Goal: Task Accomplishment & Management: Manage account settings

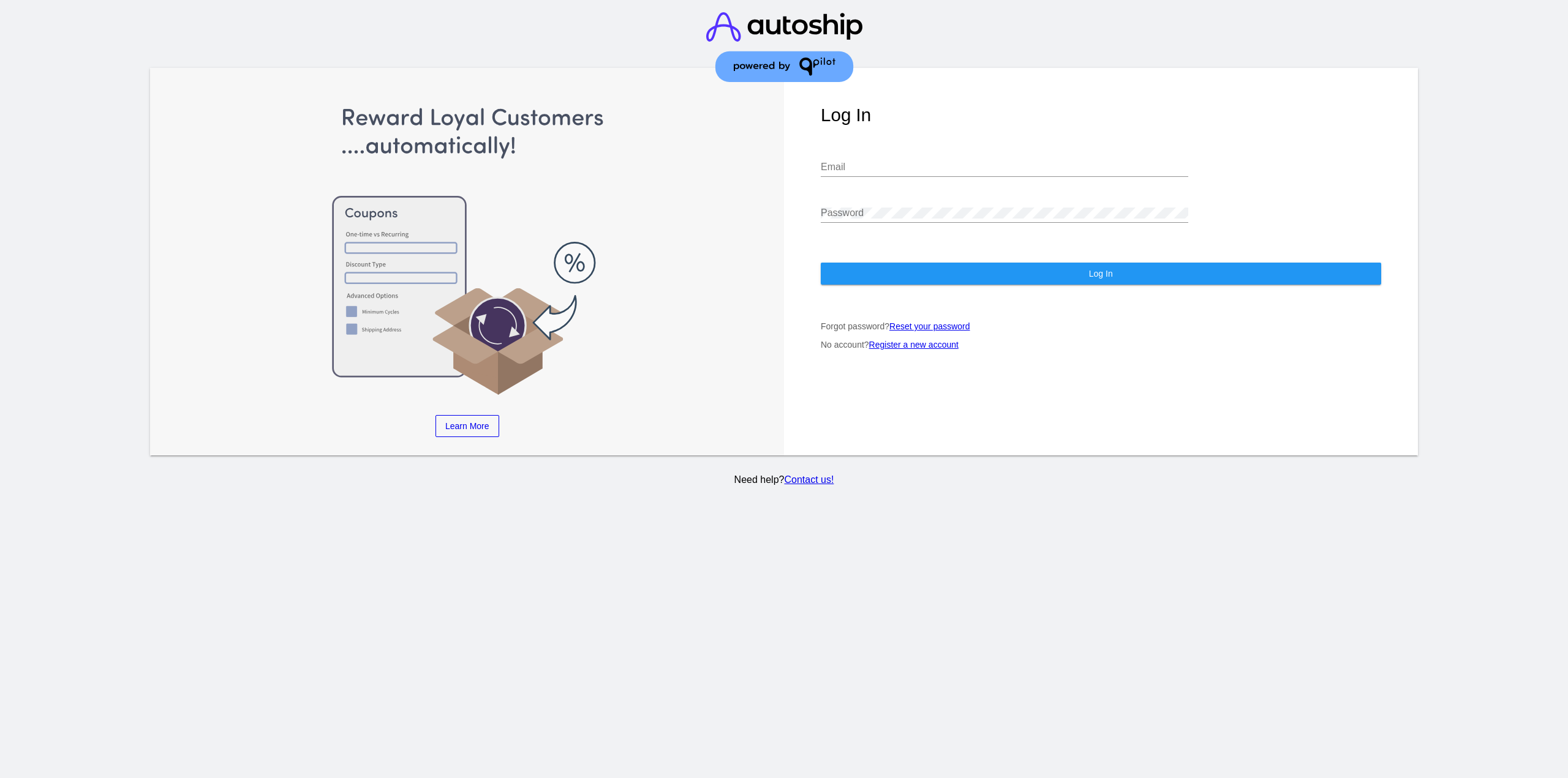
click at [866, 167] on div "Email" at bounding box center [1004, 169] width 368 height 40
click at [871, 162] on input "Email" at bounding box center [1004, 167] width 368 height 11
drag, startPoint x: 891, startPoint y: 156, endPoint x: 780, endPoint y: 150, distance: 111.2
click at [780, 150] on div "Learn More Learn How Learn More Learn How Learn More Learn How ‹ › Log In [EMAI…" at bounding box center [783, 262] width 1267 height 388
click at [982, 161] on div "[EMAIL_ADDRESS][DOMAIN_NAME] Email" at bounding box center [1004, 163] width 368 height 27
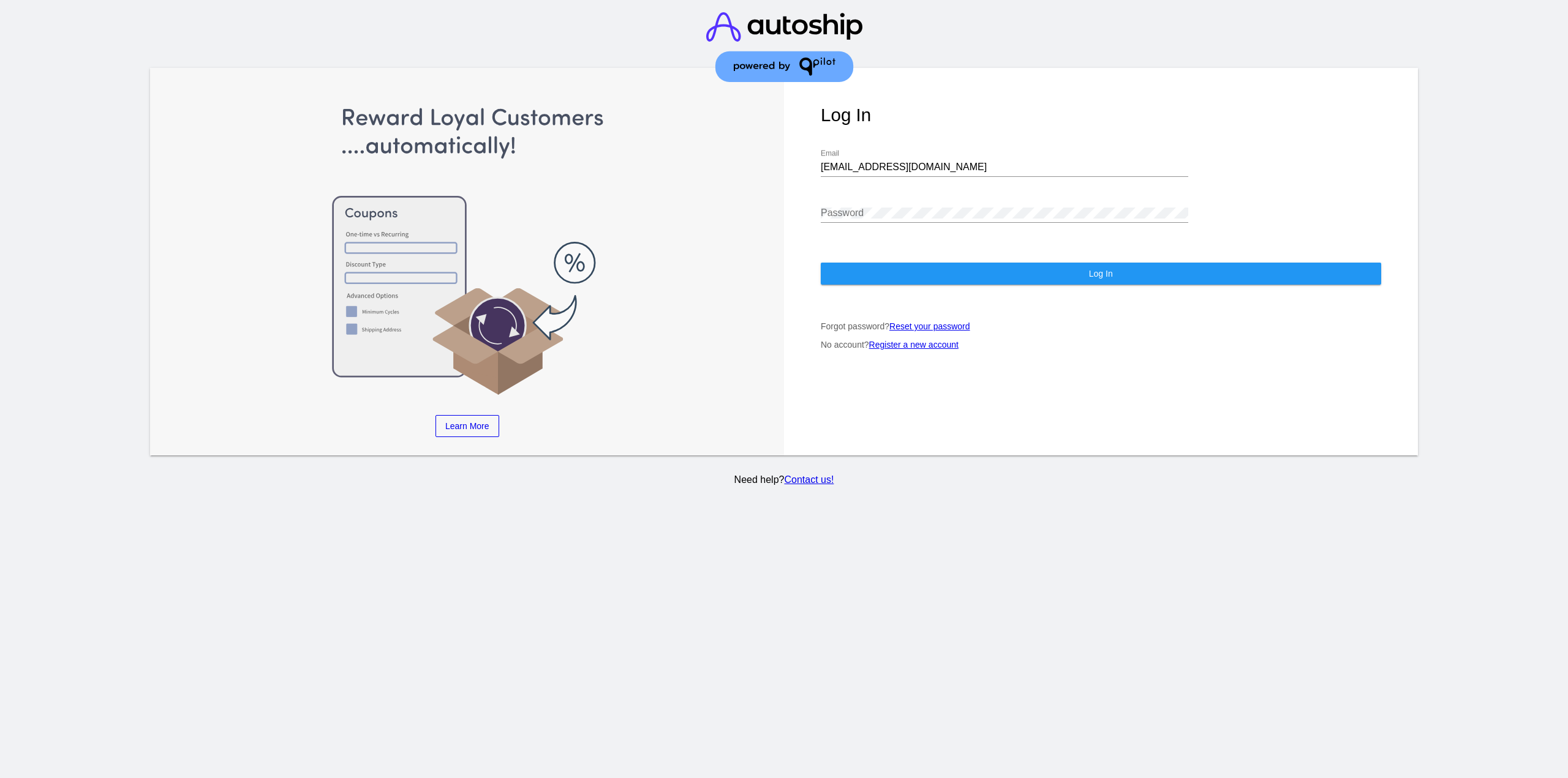
click at [976, 162] on input "[EMAIL_ADDRESS][DOMAIN_NAME]" at bounding box center [1004, 167] width 368 height 11
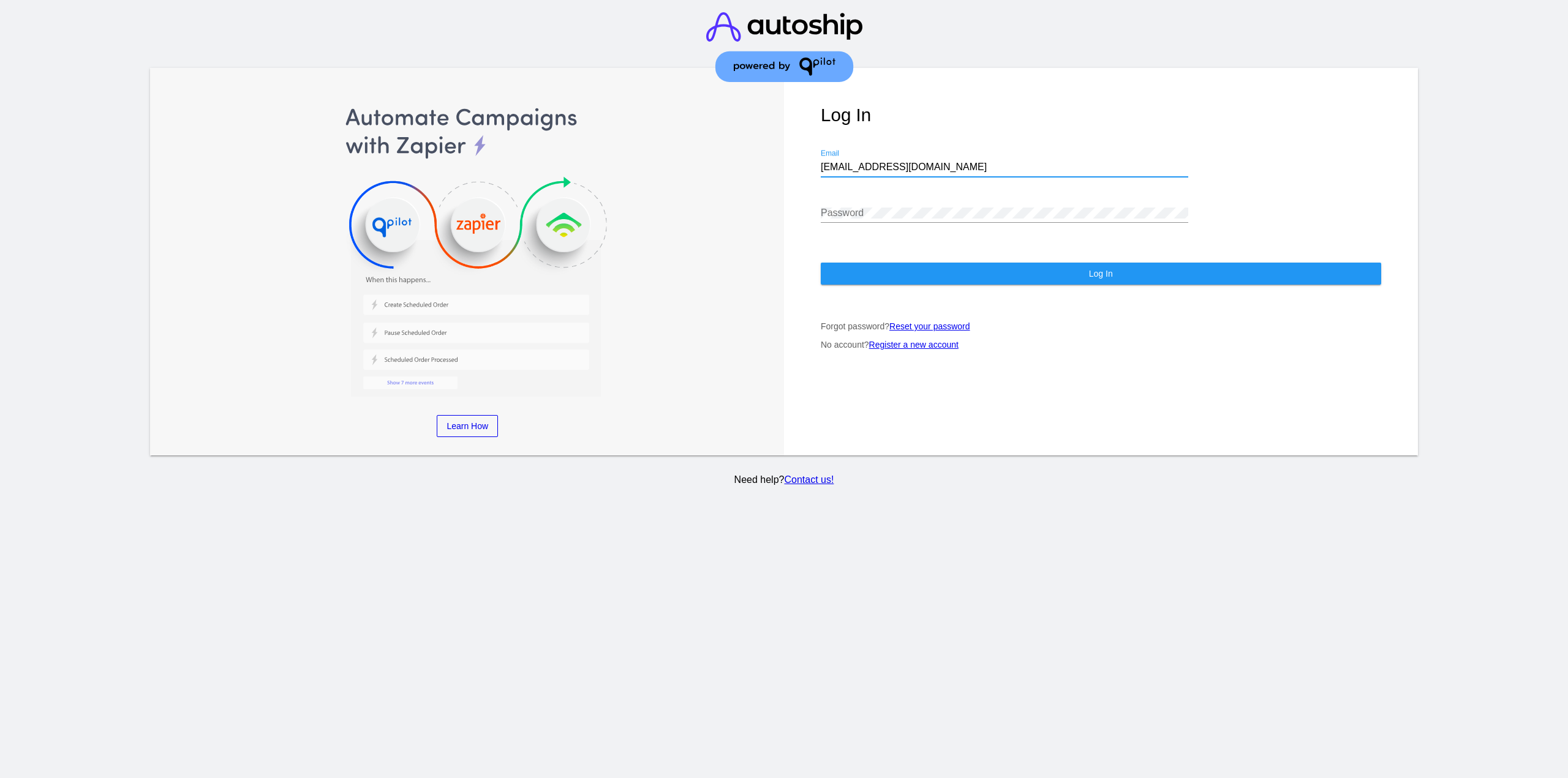
click at [976, 162] on input "[EMAIL_ADDRESS][DOMAIN_NAME]" at bounding box center [1004, 167] width 368 height 11
type input "[EMAIL_ADDRESS][DOMAIN_NAME]"
click at [910, 263] on button "Log In" at bounding box center [1101, 274] width 560 height 22
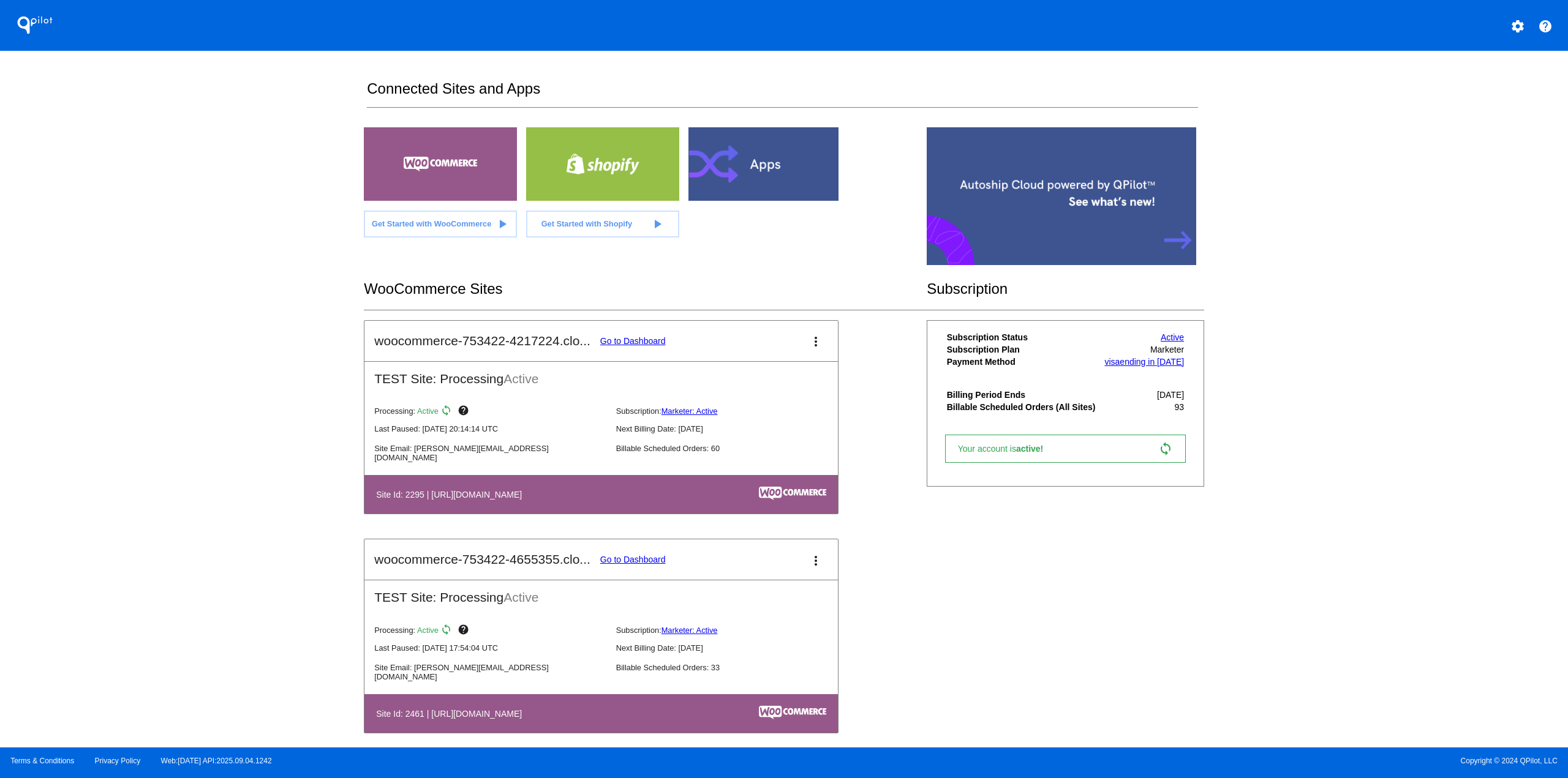
click at [623, 558] on link "Go to Dashboard" at bounding box center [633, 559] width 66 height 10
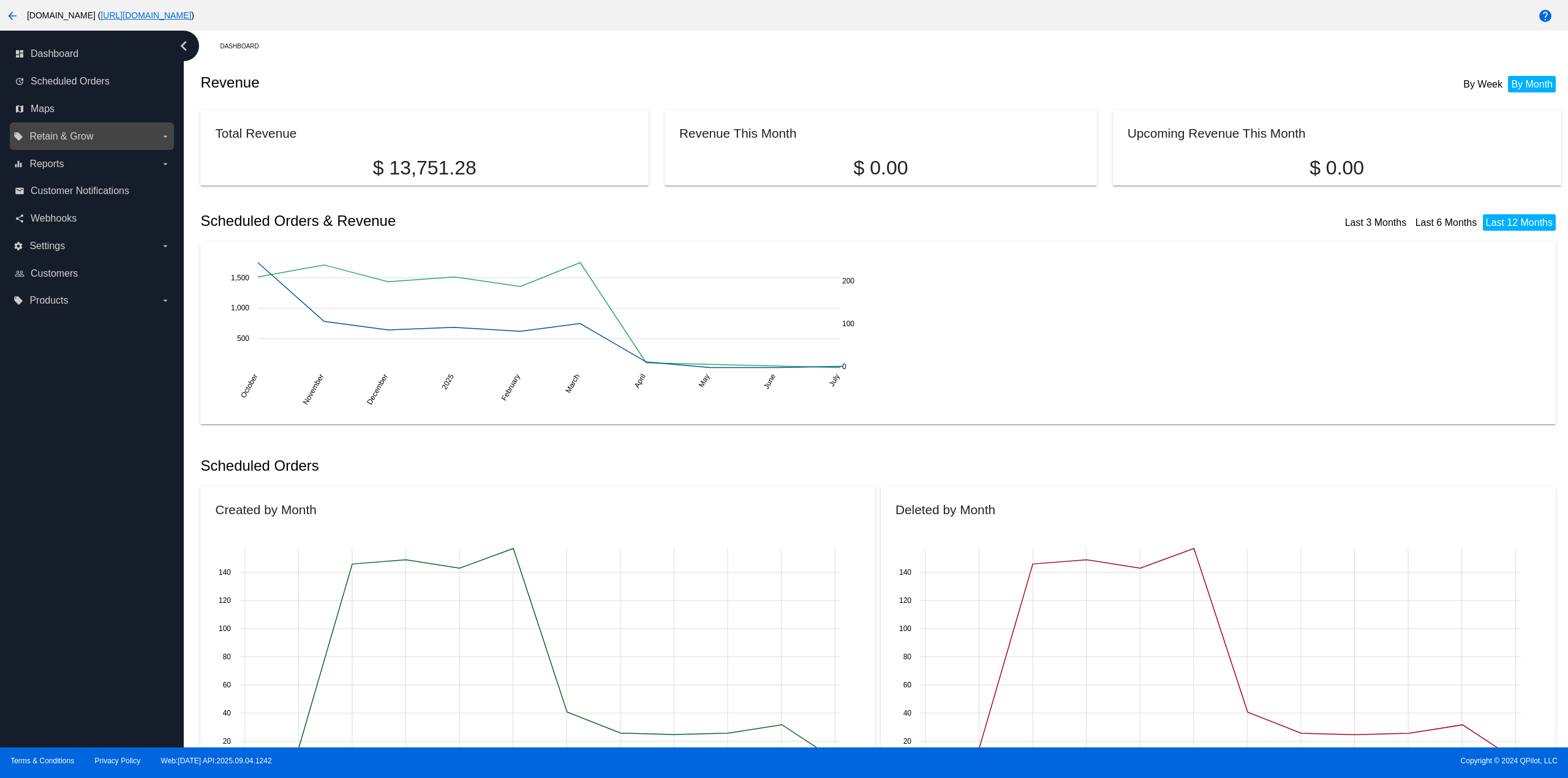
click at [86, 131] on span "Retain & Grow" at bounding box center [61, 136] width 64 height 11
click at [0, 0] on input "local_offer Retain & Grow arrow_drop_down" at bounding box center [0, 0] width 0 height 0
click at [72, 175] on span "Retention Workflows" at bounding box center [80, 177] width 85 height 11
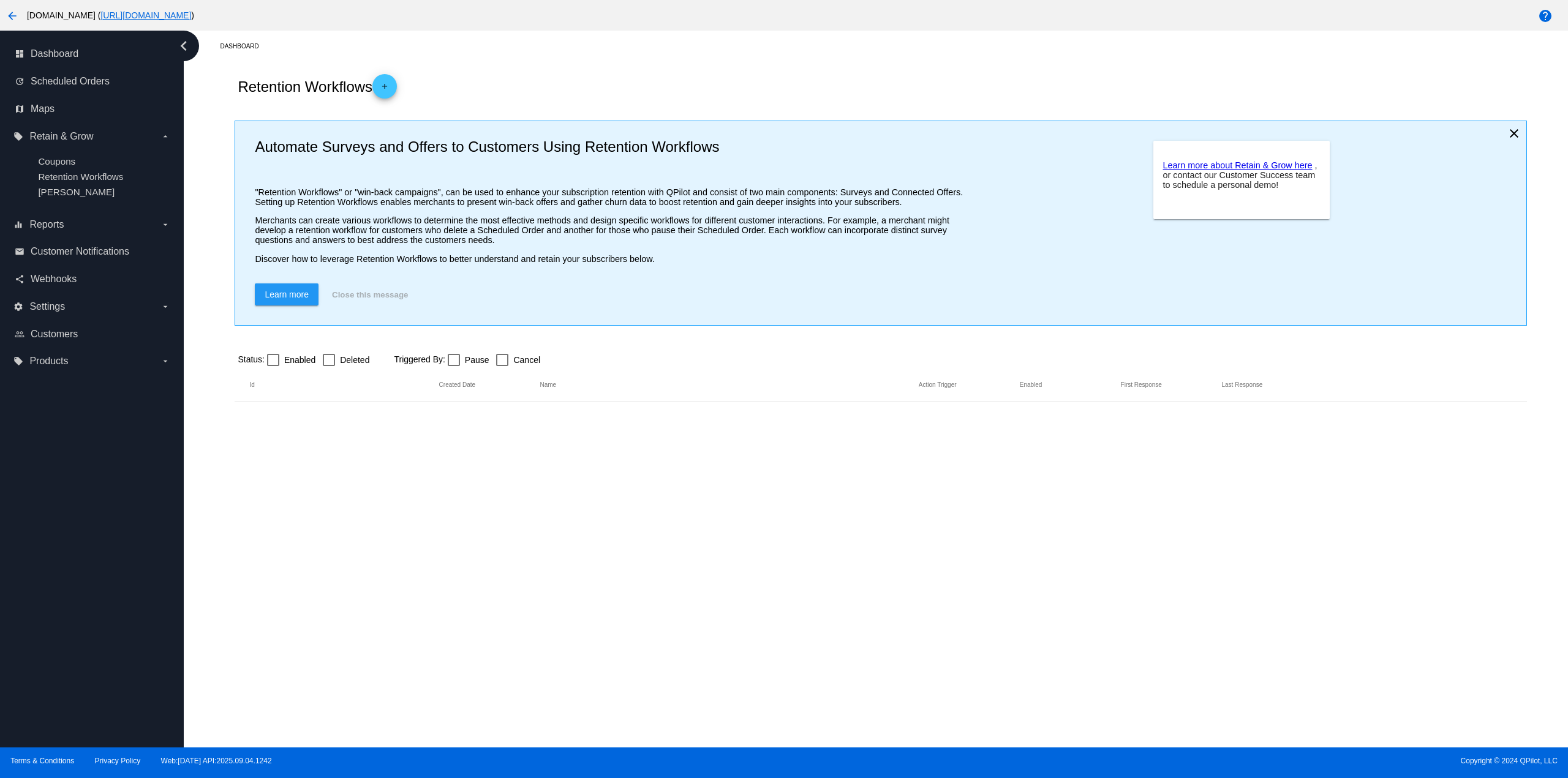
click at [5, 24] on button "arrow_back" at bounding box center [12, 15] width 25 height 25
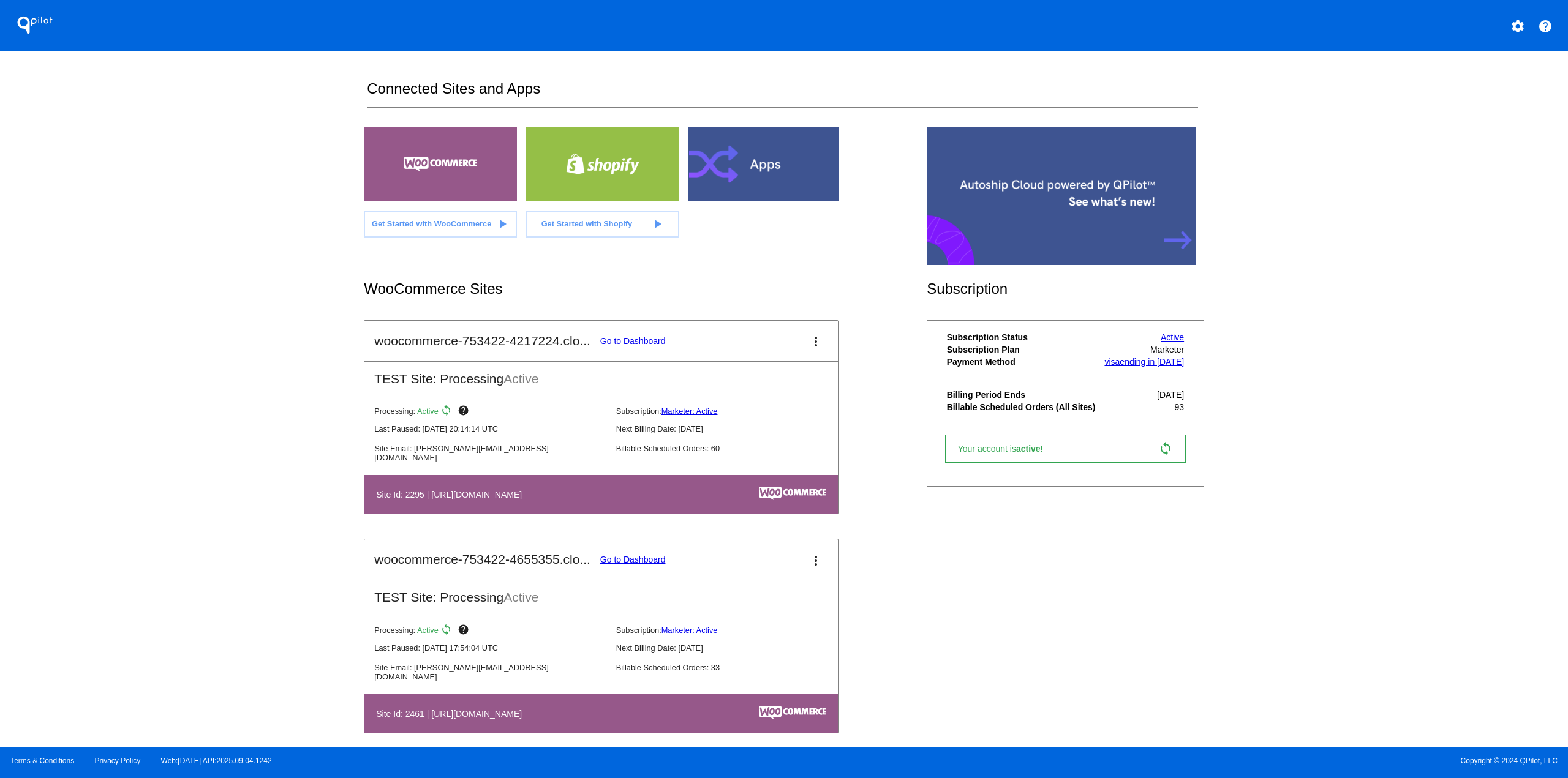
click at [645, 344] on link "Go to Dashboard" at bounding box center [633, 341] width 66 height 10
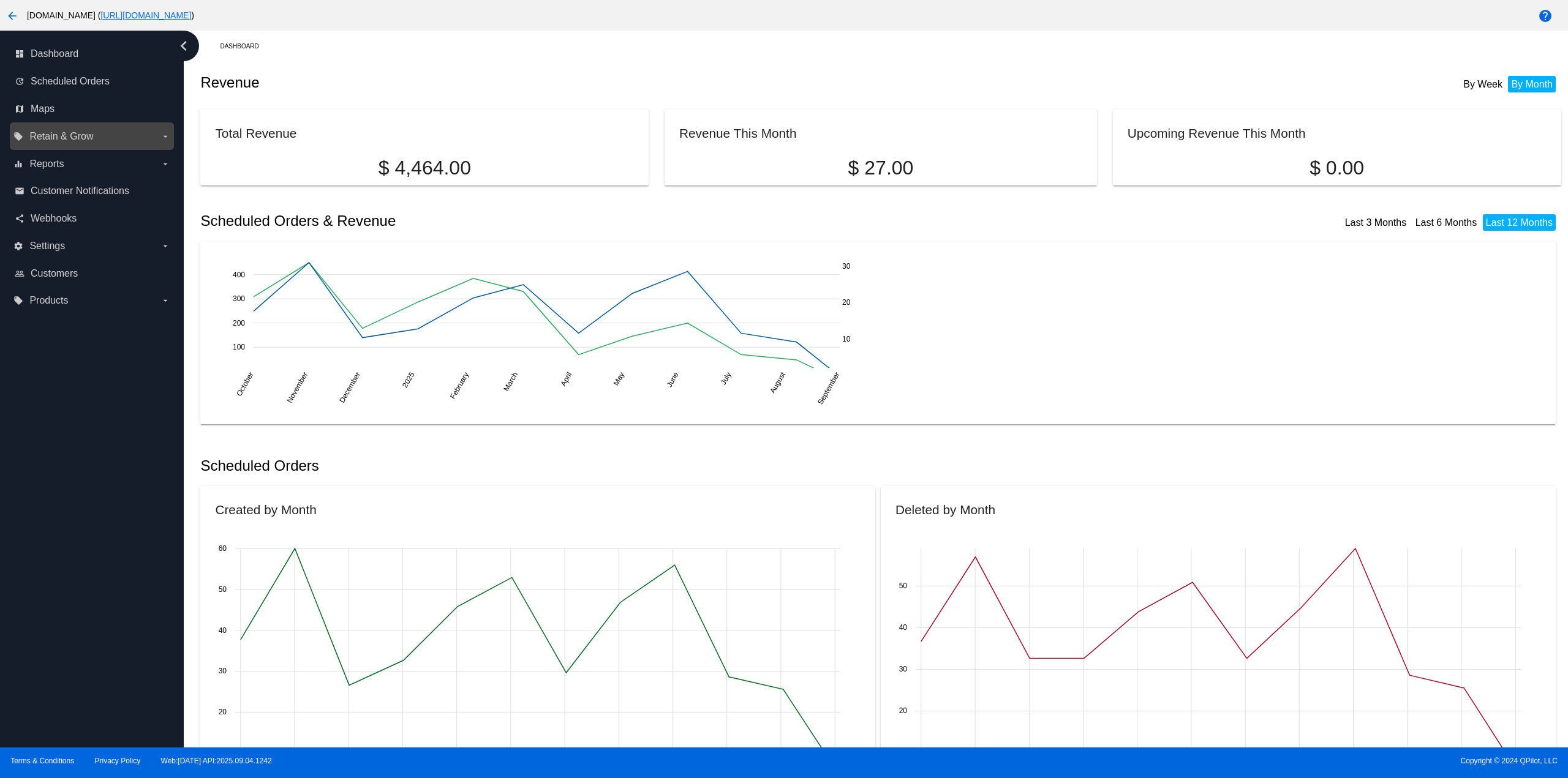
click at [107, 133] on label "local_offer Retain & Grow arrow_drop_down" at bounding box center [92, 137] width 156 height 20
click at [0, 0] on input "local_offer Retain & Grow arrow_drop_down" at bounding box center [0, 0] width 0 height 0
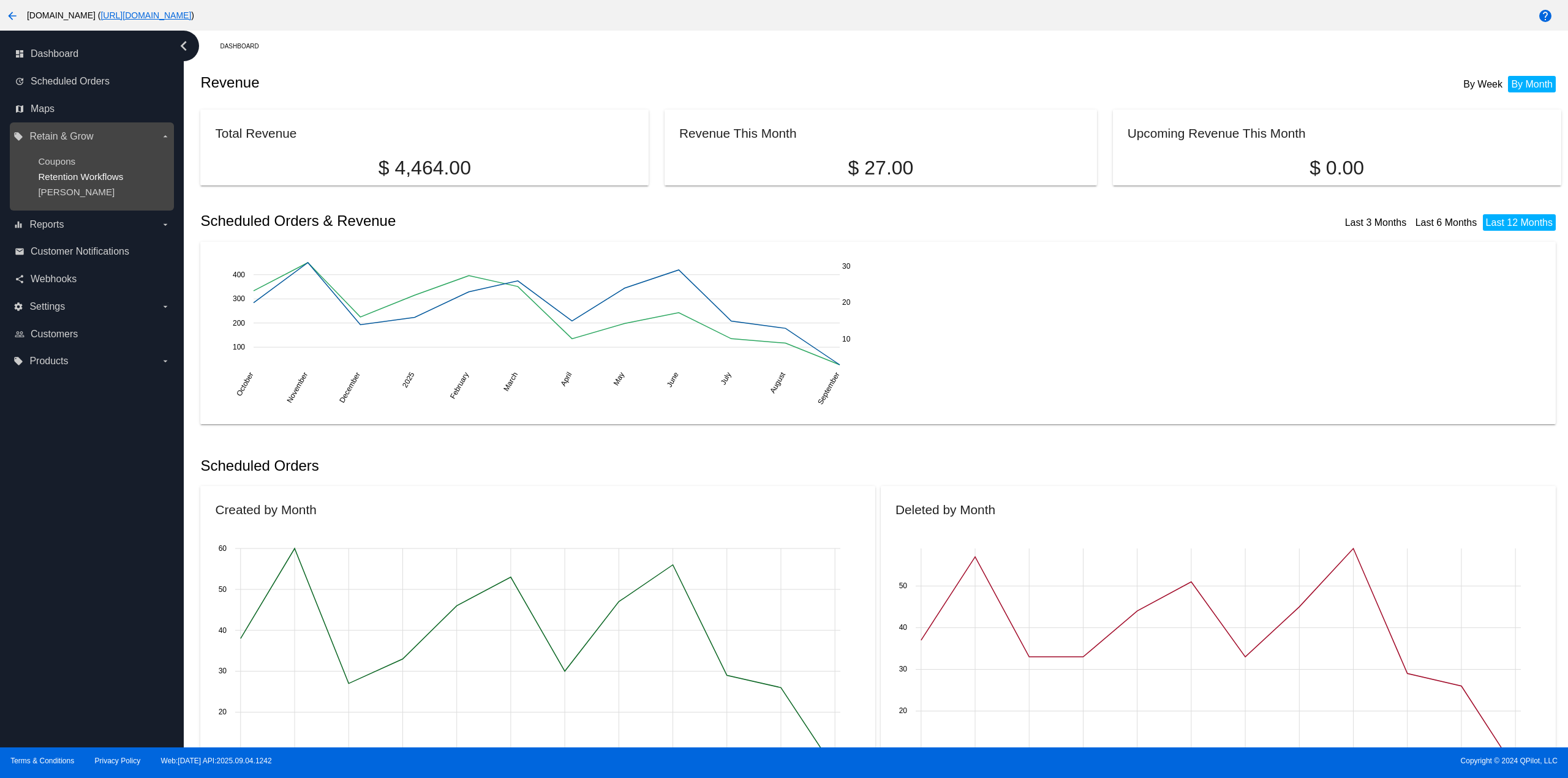
click at [86, 175] on span "Retention Workflows" at bounding box center [80, 177] width 85 height 11
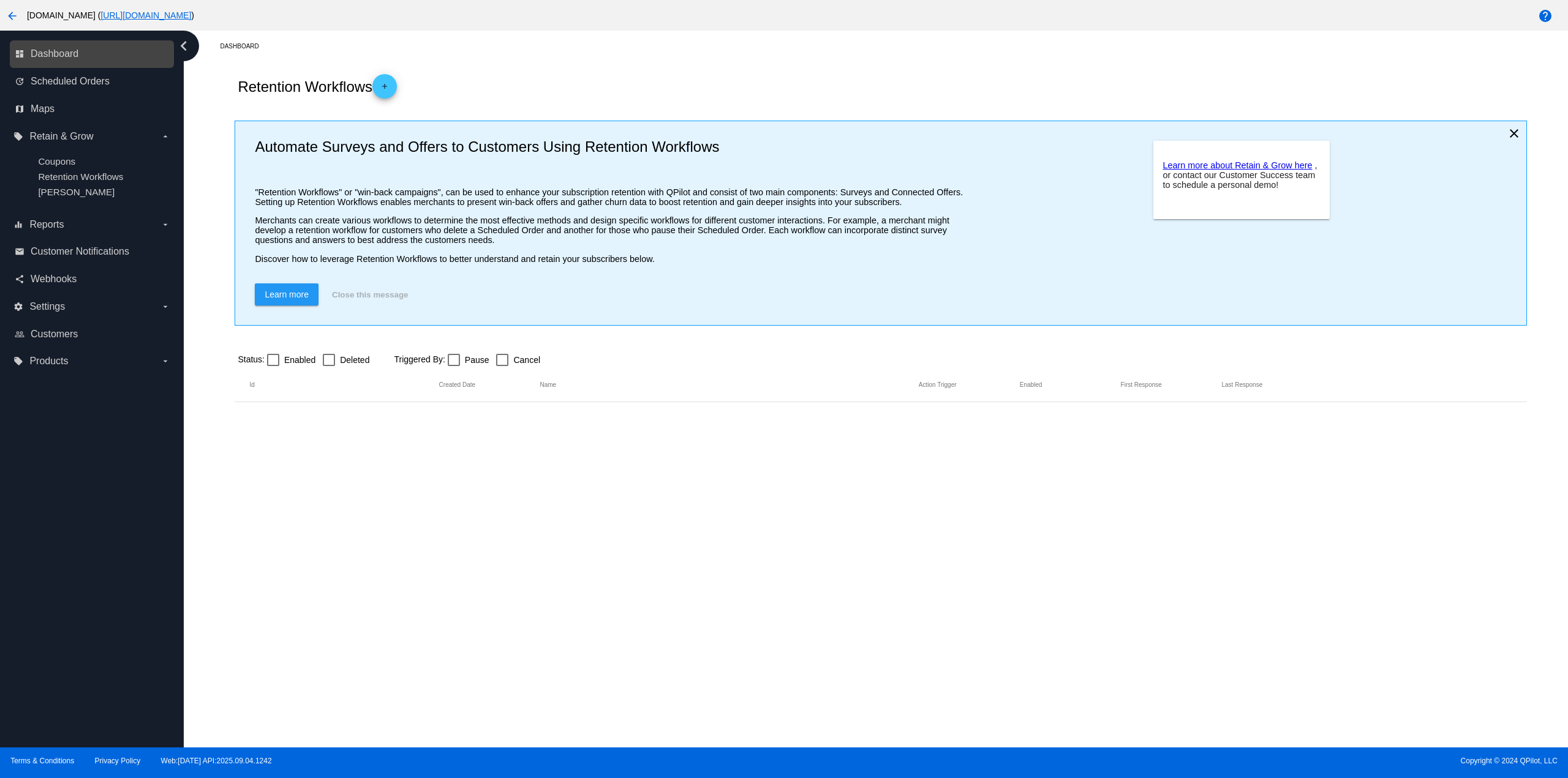
click at [100, 61] on link "dashboard Dashboard" at bounding box center [92, 54] width 156 height 20
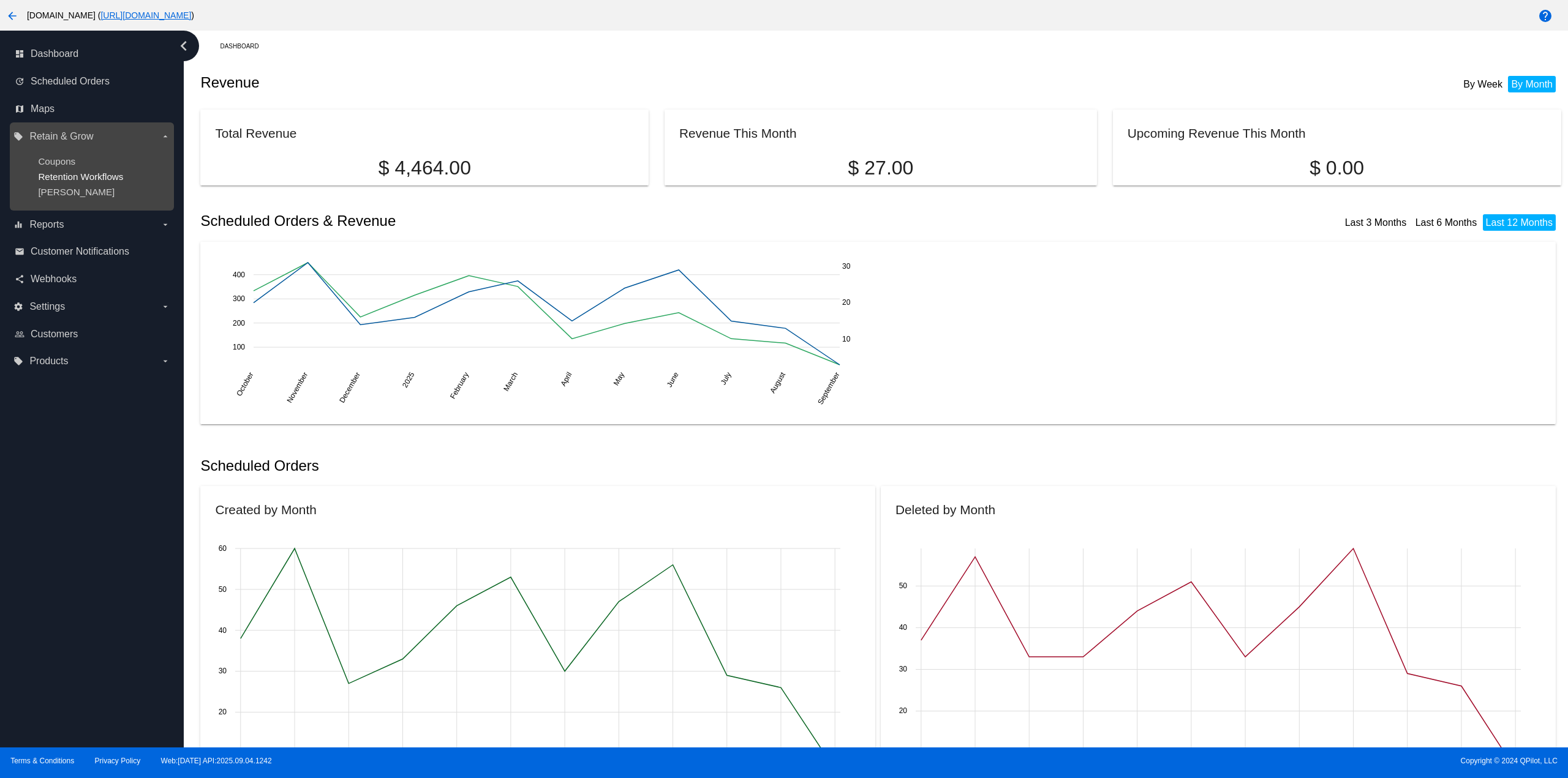
click at [92, 177] on span "Retention Workflows" at bounding box center [80, 177] width 85 height 11
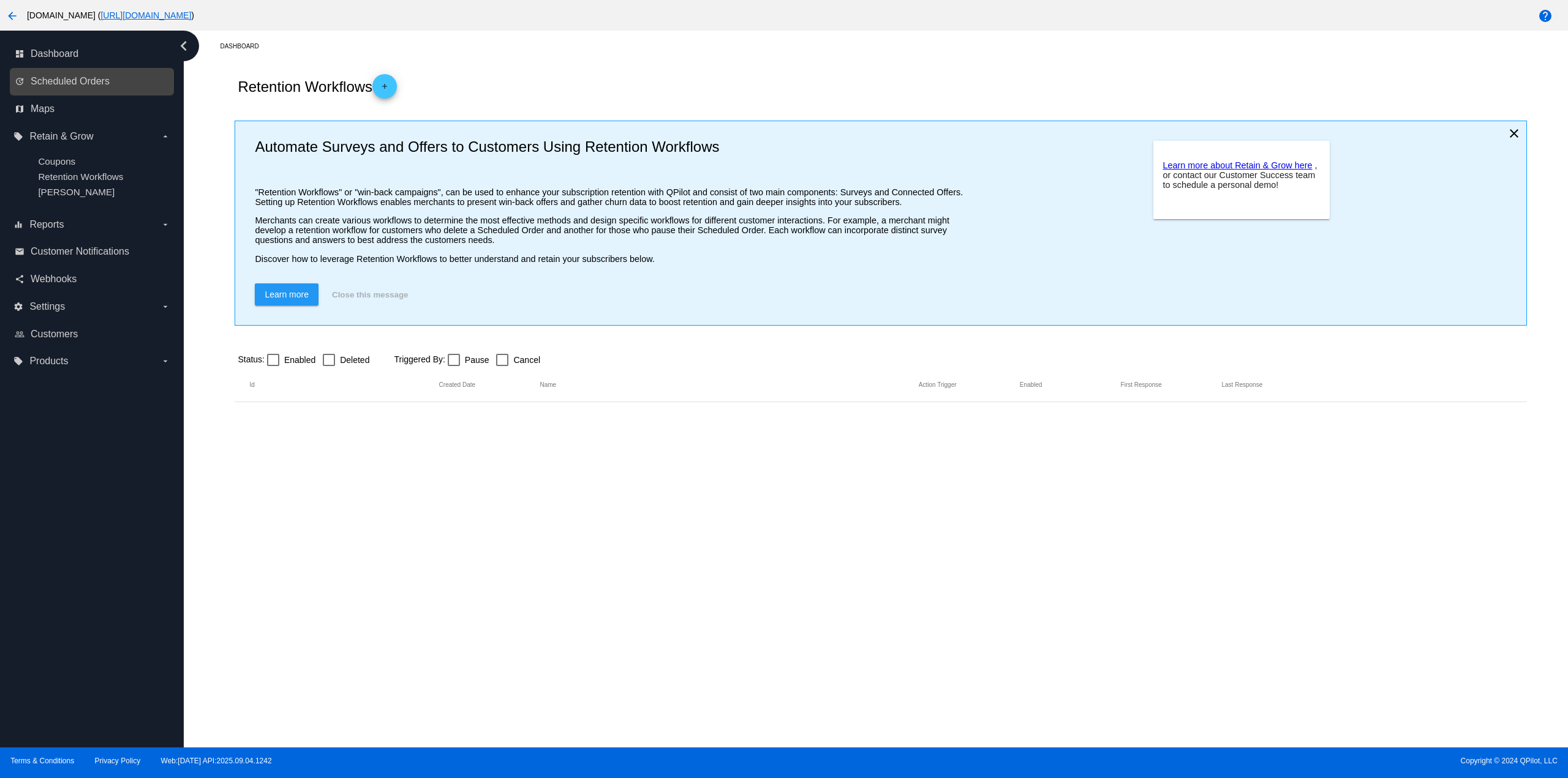
click at [87, 68] on div "update Scheduled Orders" at bounding box center [92, 82] width 164 height 27
click at [81, 55] on link "dashboard Dashboard" at bounding box center [92, 54] width 156 height 20
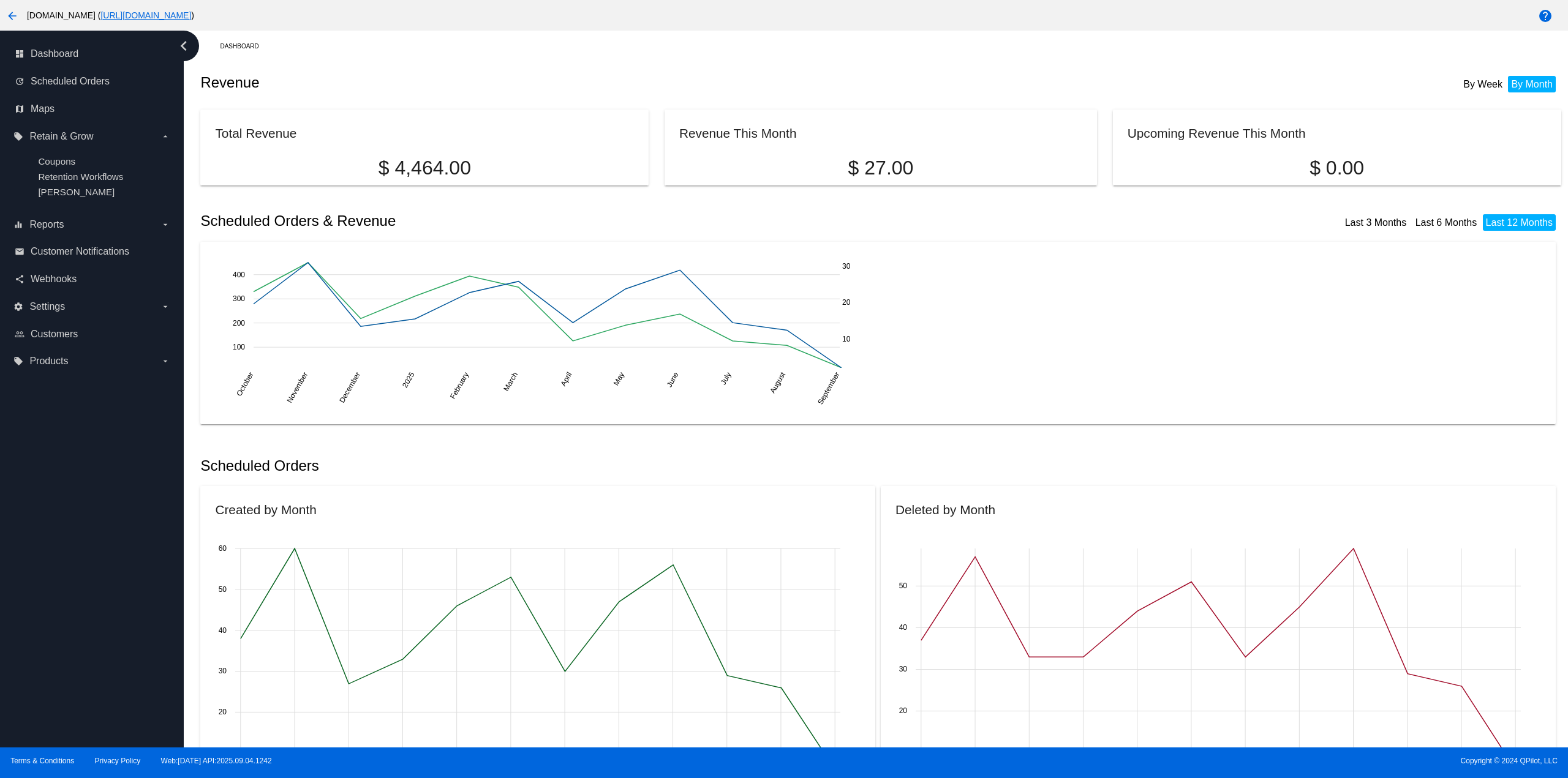
click at [19, 12] on mat-icon "arrow_back" at bounding box center [12, 16] width 15 height 15
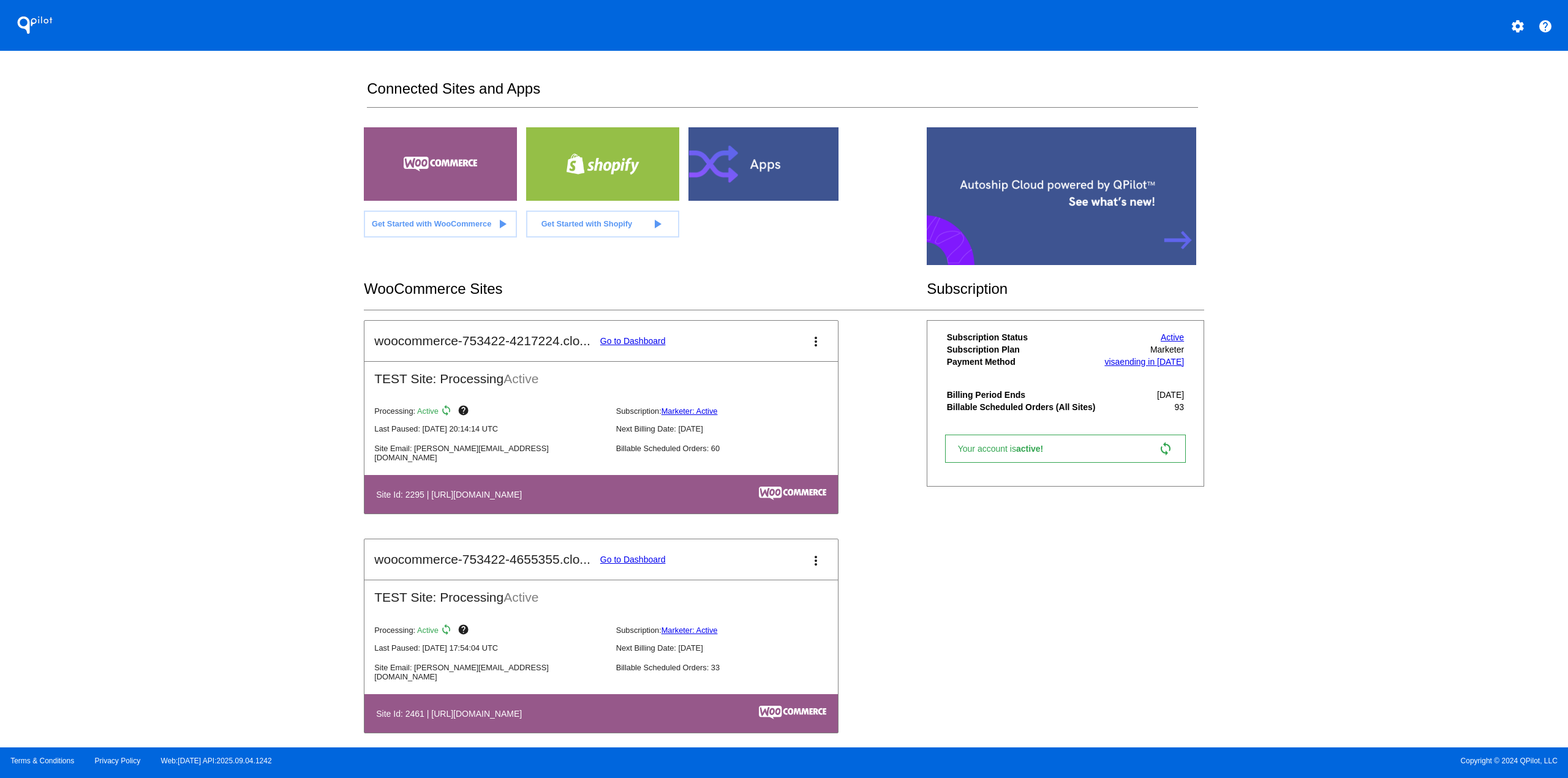
click at [1519, 28] on mat-icon "settings" at bounding box center [1518, 27] width 15 height 15
click at [1474, 59] on button "person Log out" at bounding box center [1471, 52] width 118 height 15
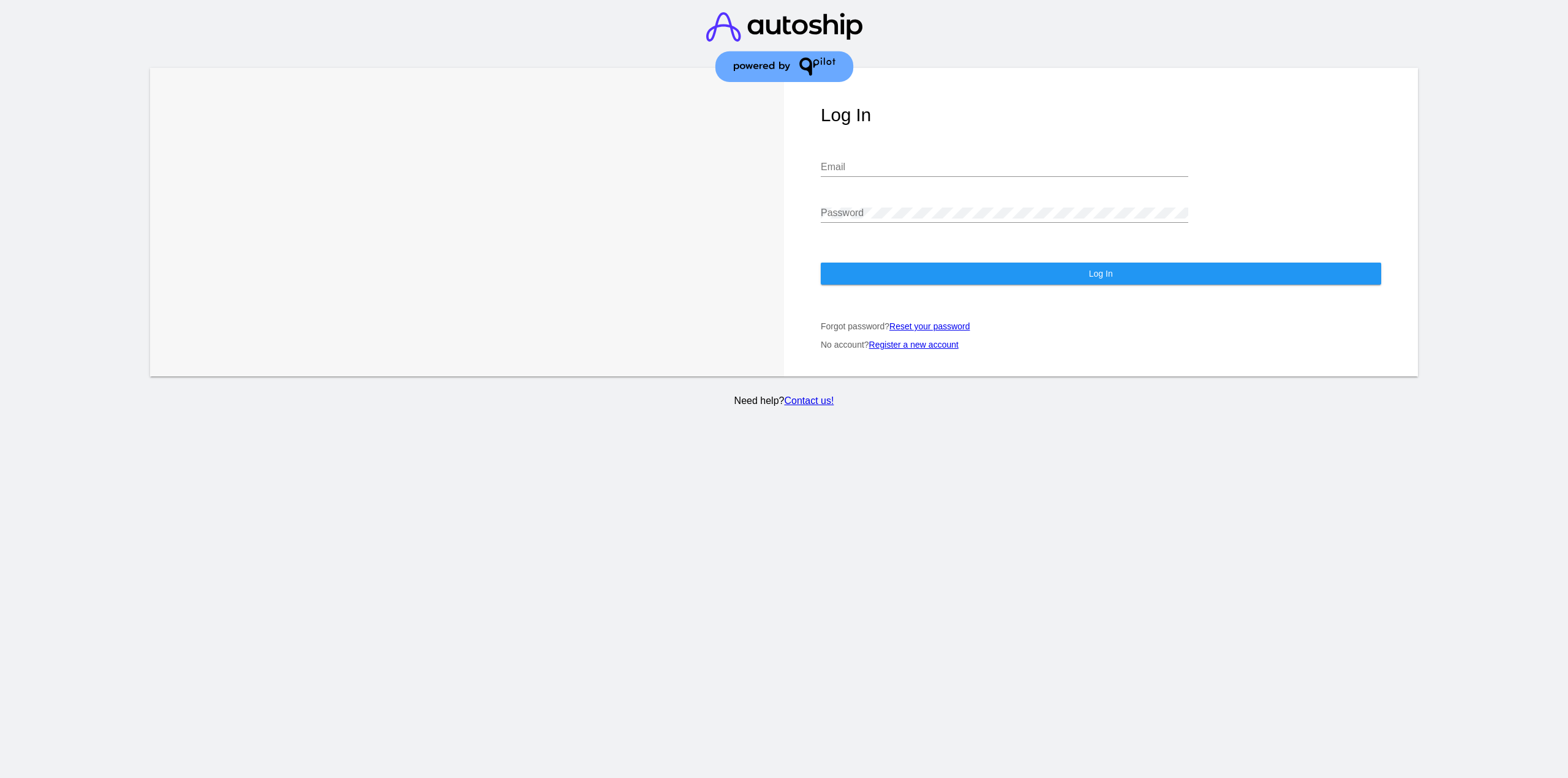
click at [918, 162] on input "Email" at bounding box center [1004, 167] width 368 height 11
type input "[EMAIL_ADDRESS][DOMAIN_NAME]"
click at [928, 273] on button "Log In" at bounding box center [1101, 274] width 560 height 22
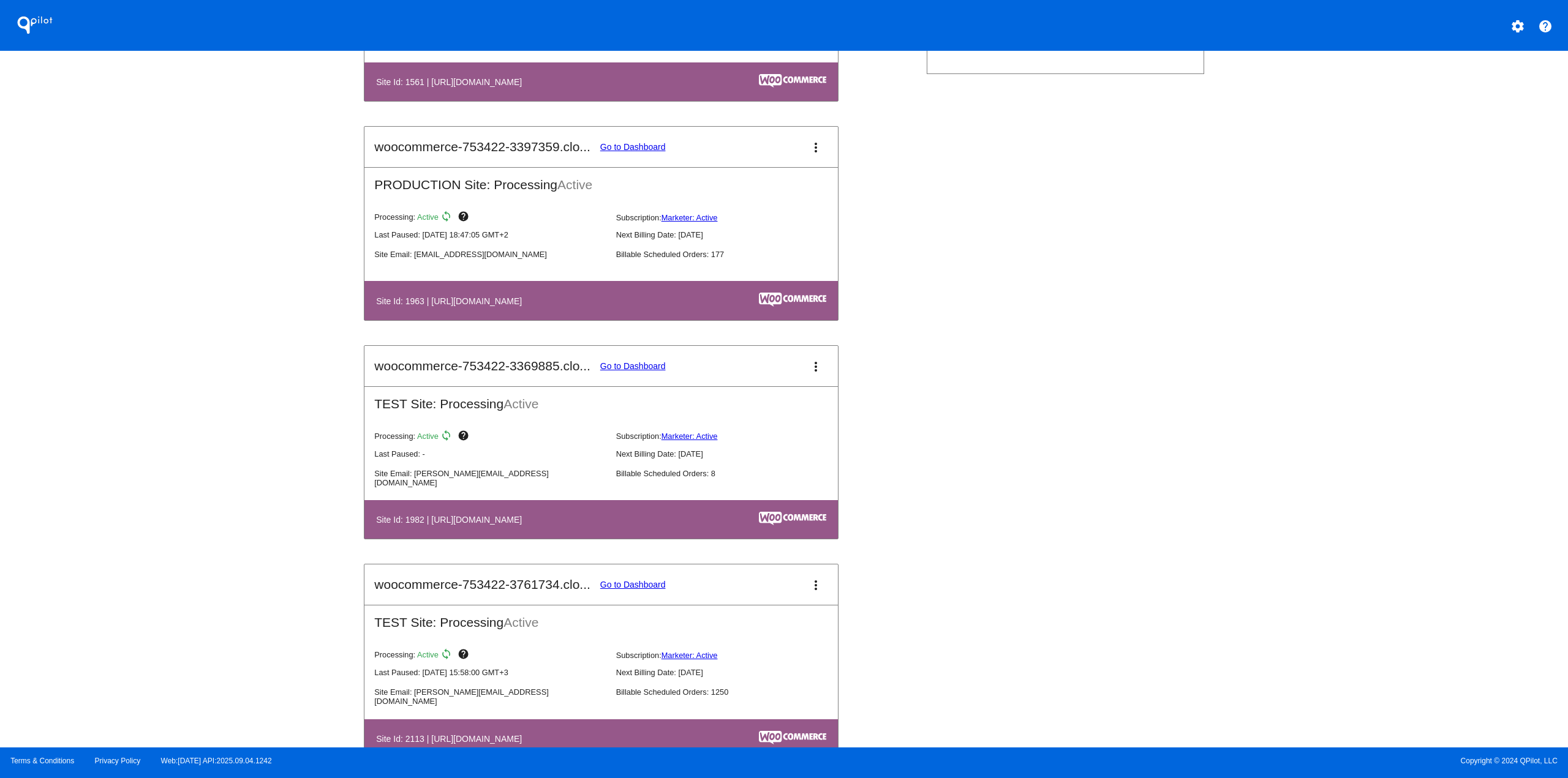
scroll to position [1163, 0]
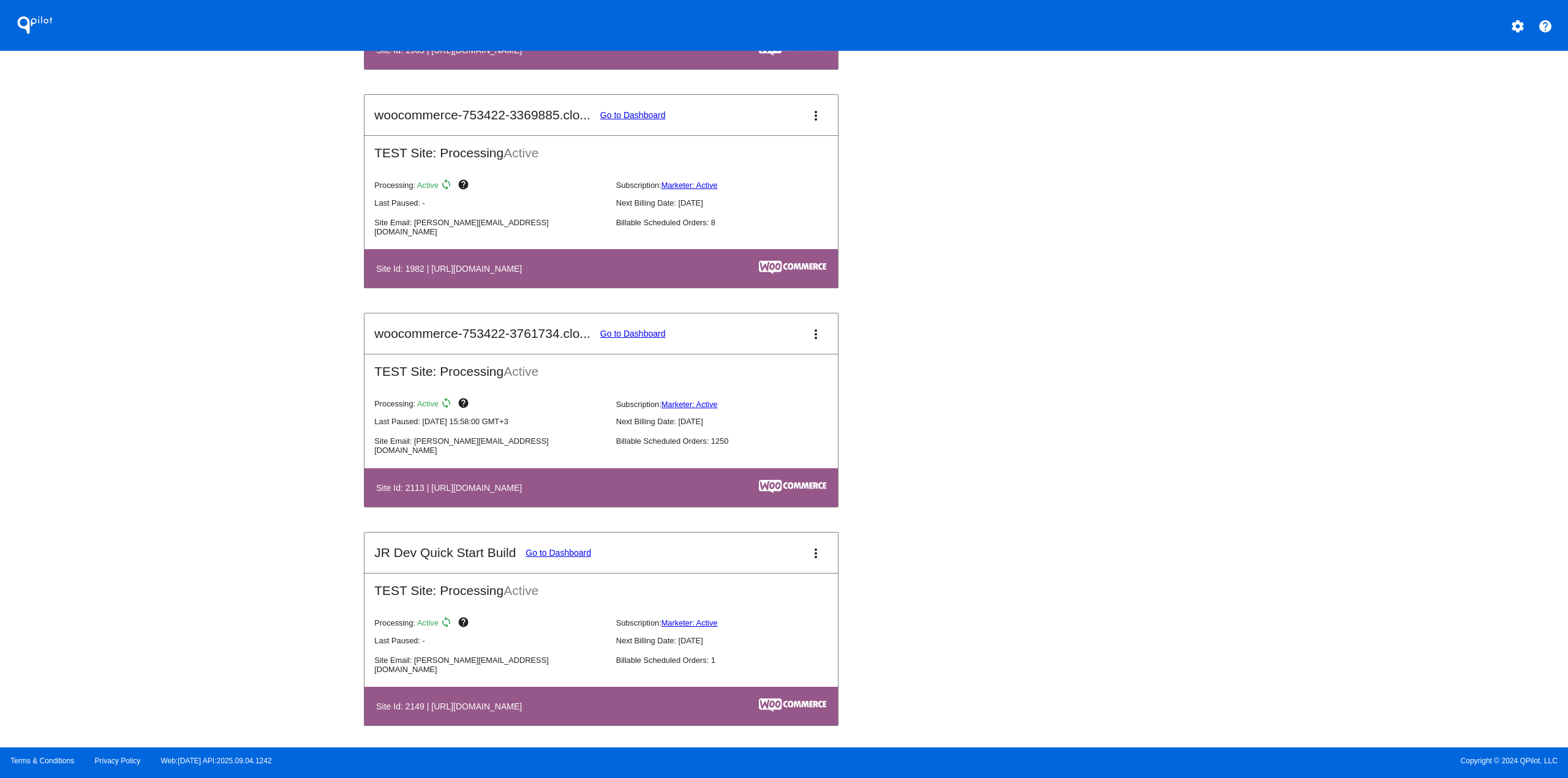
click at [646, 330] on link "Go to Dashboard" at bounding box center [633, 334] width 66 height 10
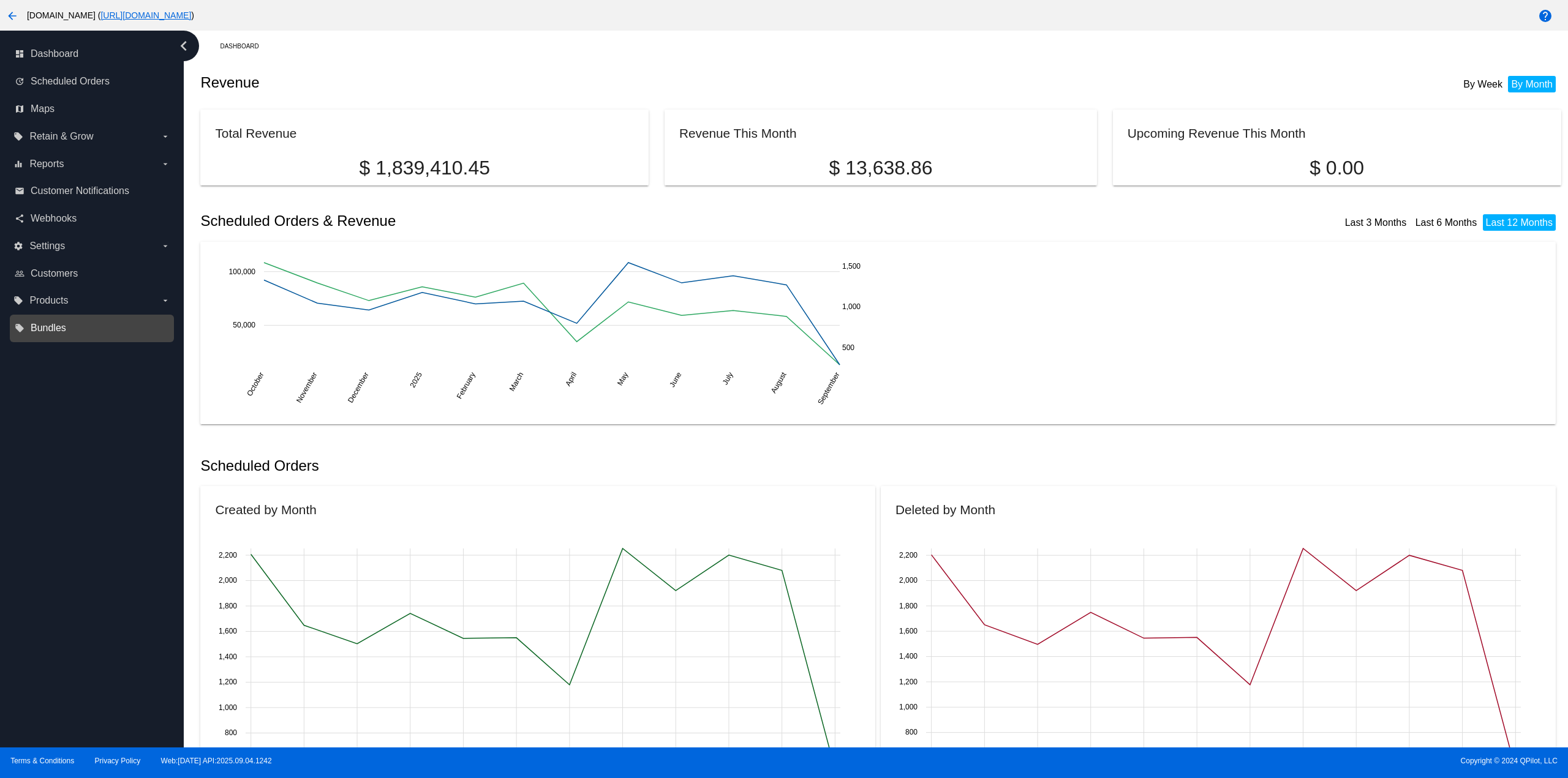
click at [47, 331] on span "Bundles" at bounding box center [48, 328] width 35 height 11
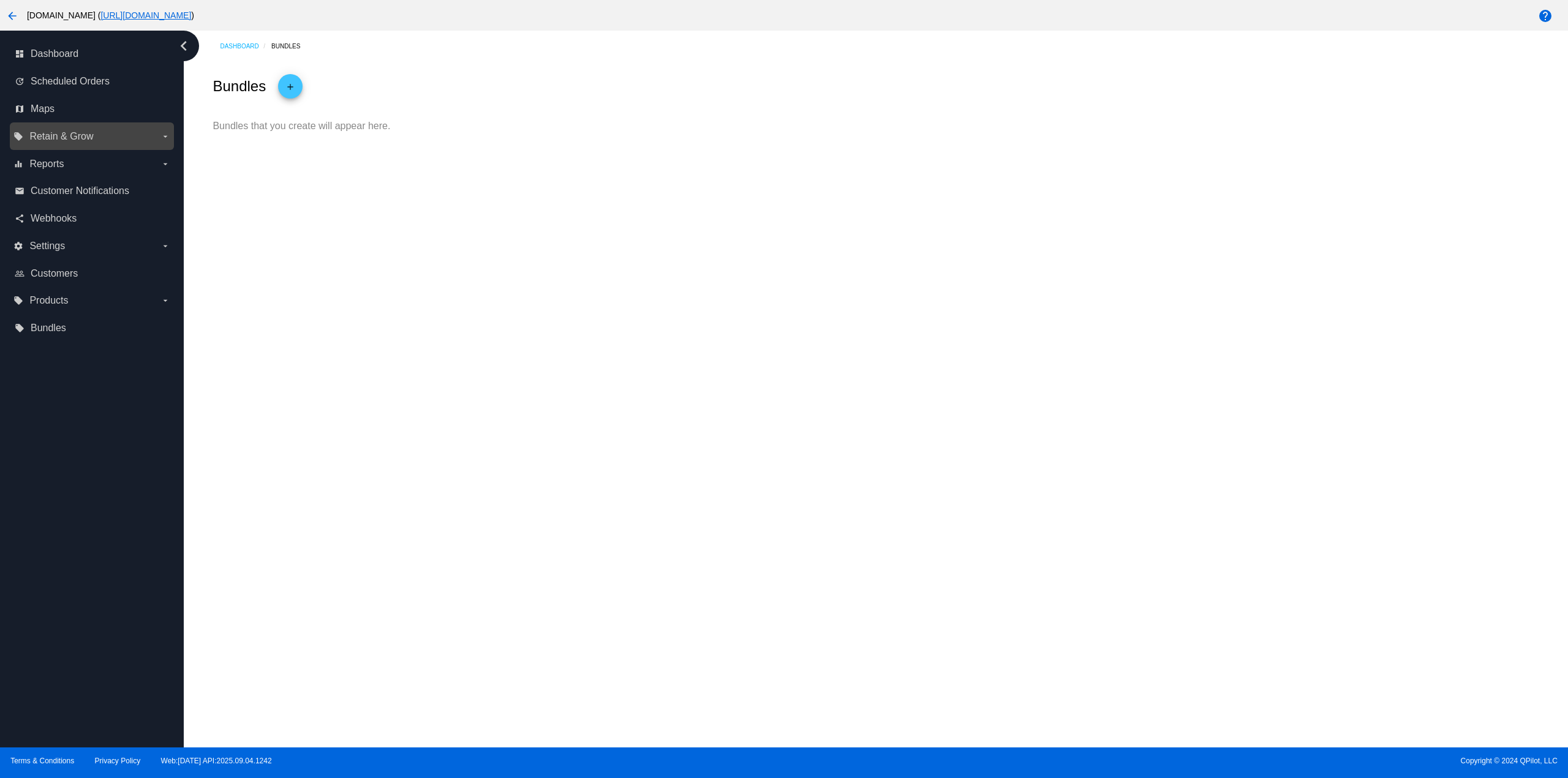
click at [63, 140] on span "Retain & Grow" at bounding box center [61, 136] width 64 height 11
click at [0, 0] on input "local_offer Retain & Grow arrow_drop_down" at bounding box center [0, 0] width 0 height 0
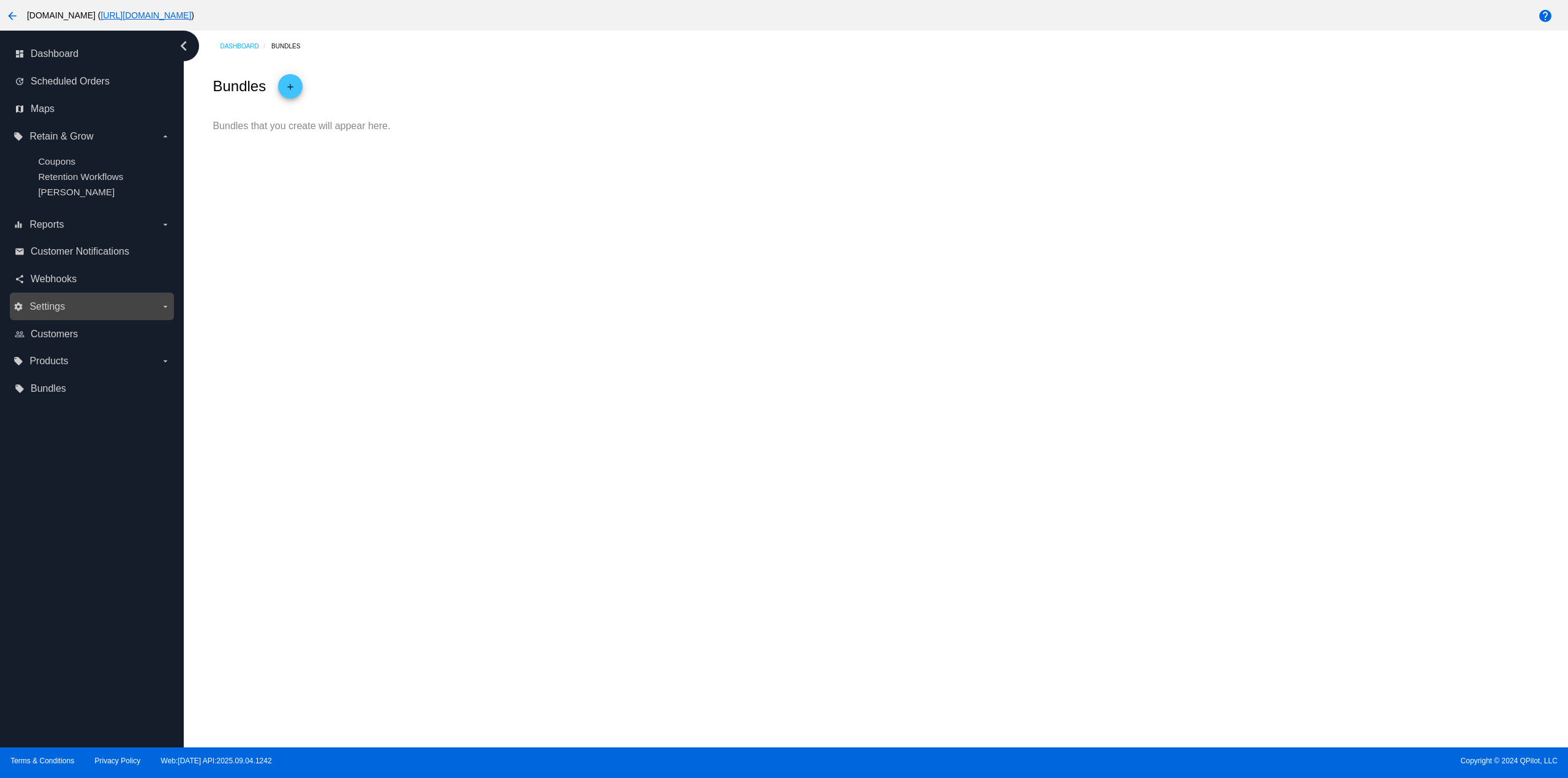
click at [106, 317] on div "settings Settings arrow_drop_down" at bounding box center [92, 306] width 164 height 27
click at [104, 317] on div "settings Settings arrow_drop_down" at bounding box center [92, 306] width 164 height 27
click at [108, 308] on label "settings Settings arrow_drop_down" at bounding box center [92, 307] width 156 height 20
click at [0, 0] on input "settings Settings arrow_drop_down" at bounding box center [0, 0] width 0 height 0
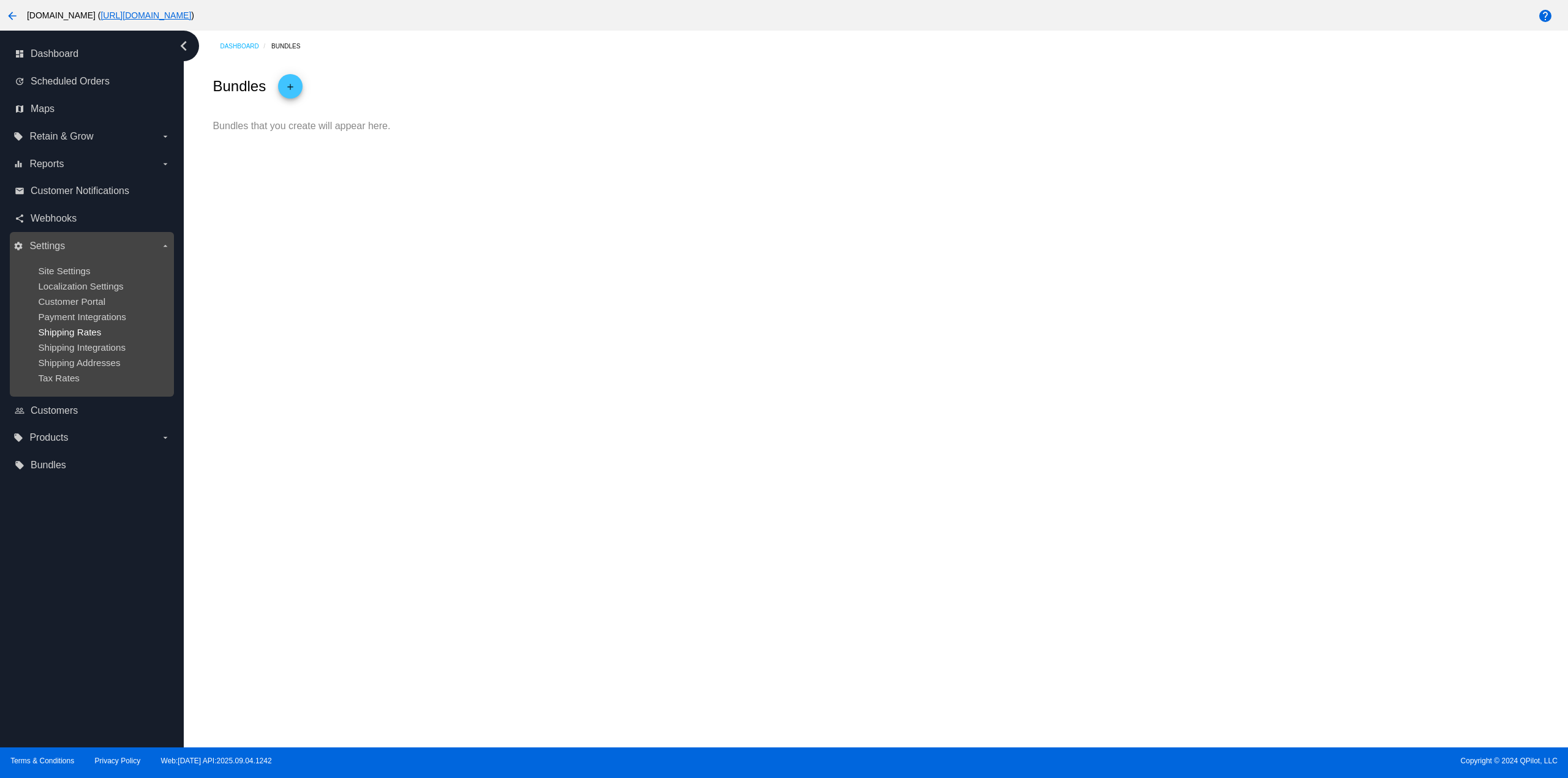
click at [100, 334] on span "Shipping Rates" at bounding box center [69, 332] width 63 height 11
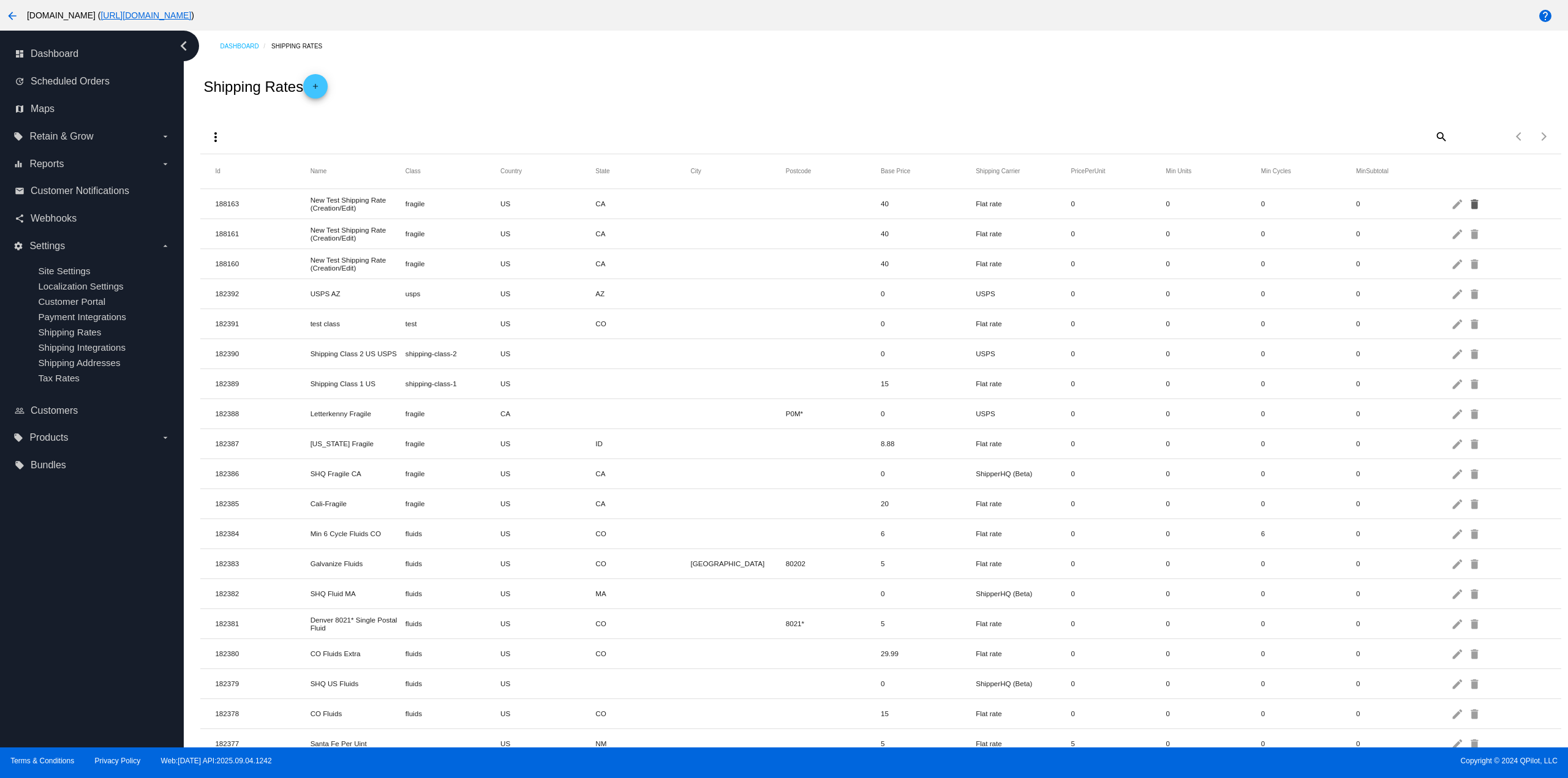
click at [1468, 203] on mat-icon "delete" at bounding box center [1476, 203] width 15 height 19
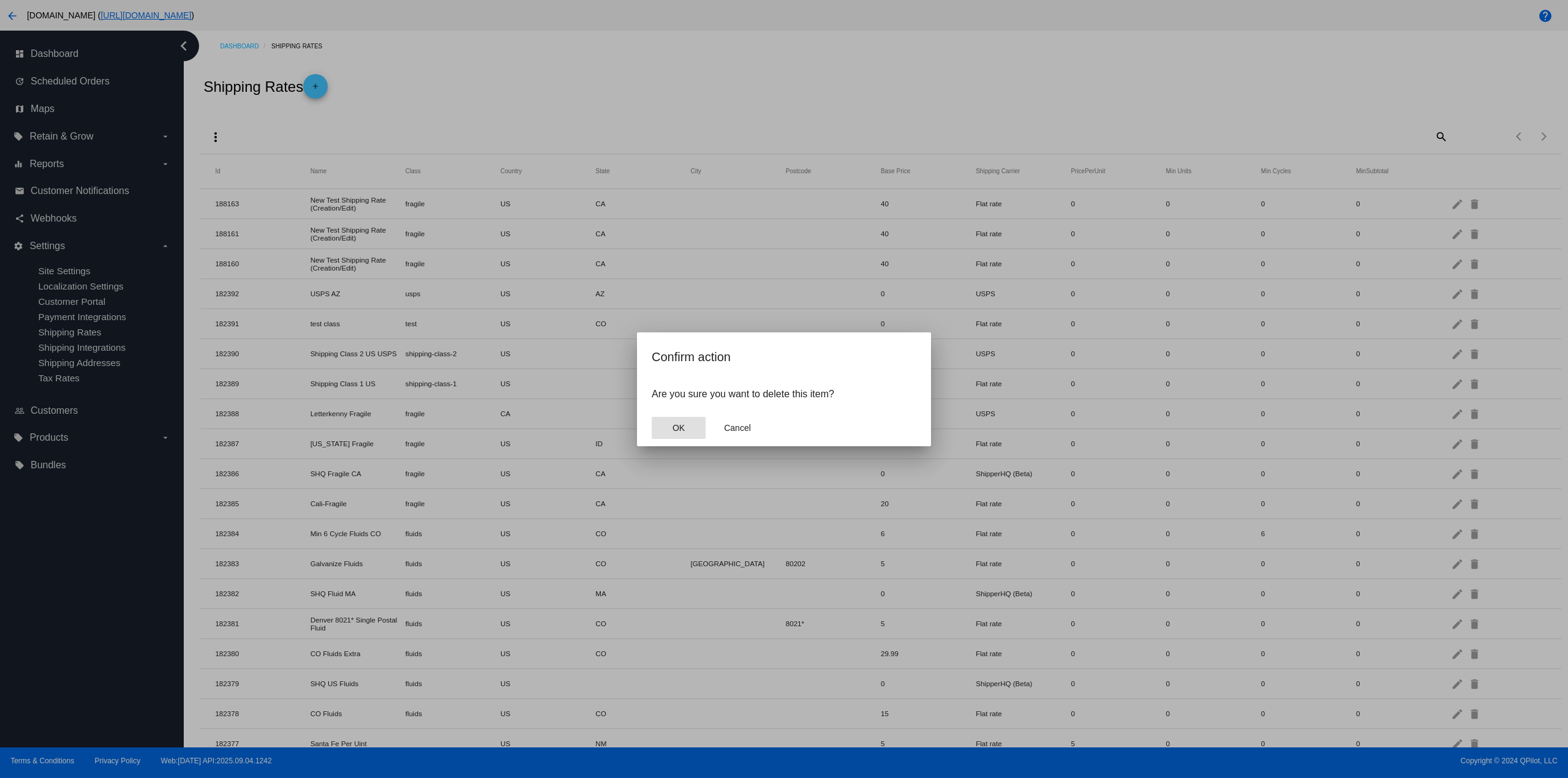
click at [651, 417] on button "OK" at bounding box center [678, 428] width 54 height 22
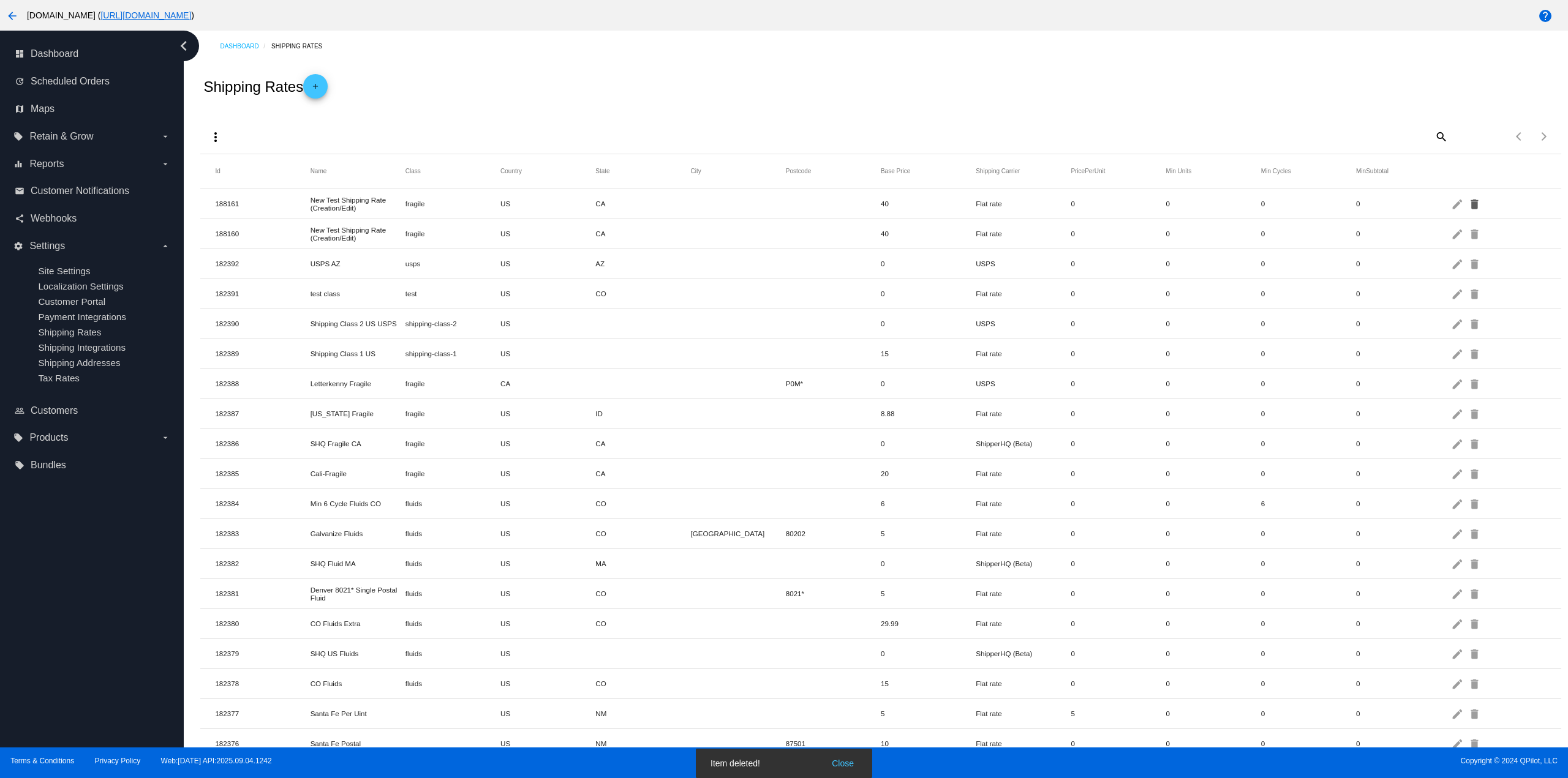
click at [1468, 203] on mat-icon "delete" at bounding box center [1476, 203] width 15 height 19
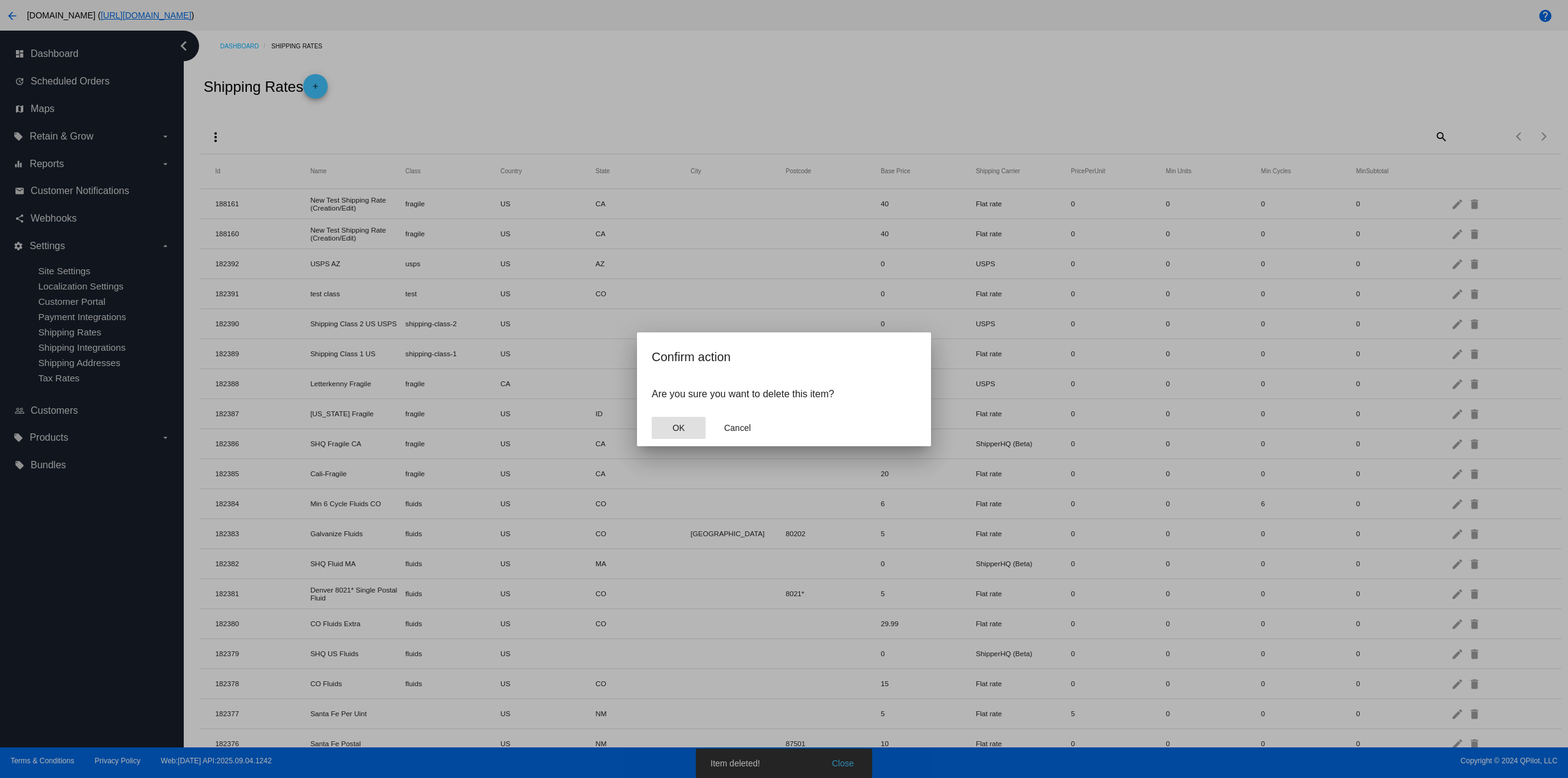
click at [651, 417] on button "OK" at bounding box center [678, 428] width 54 height 22
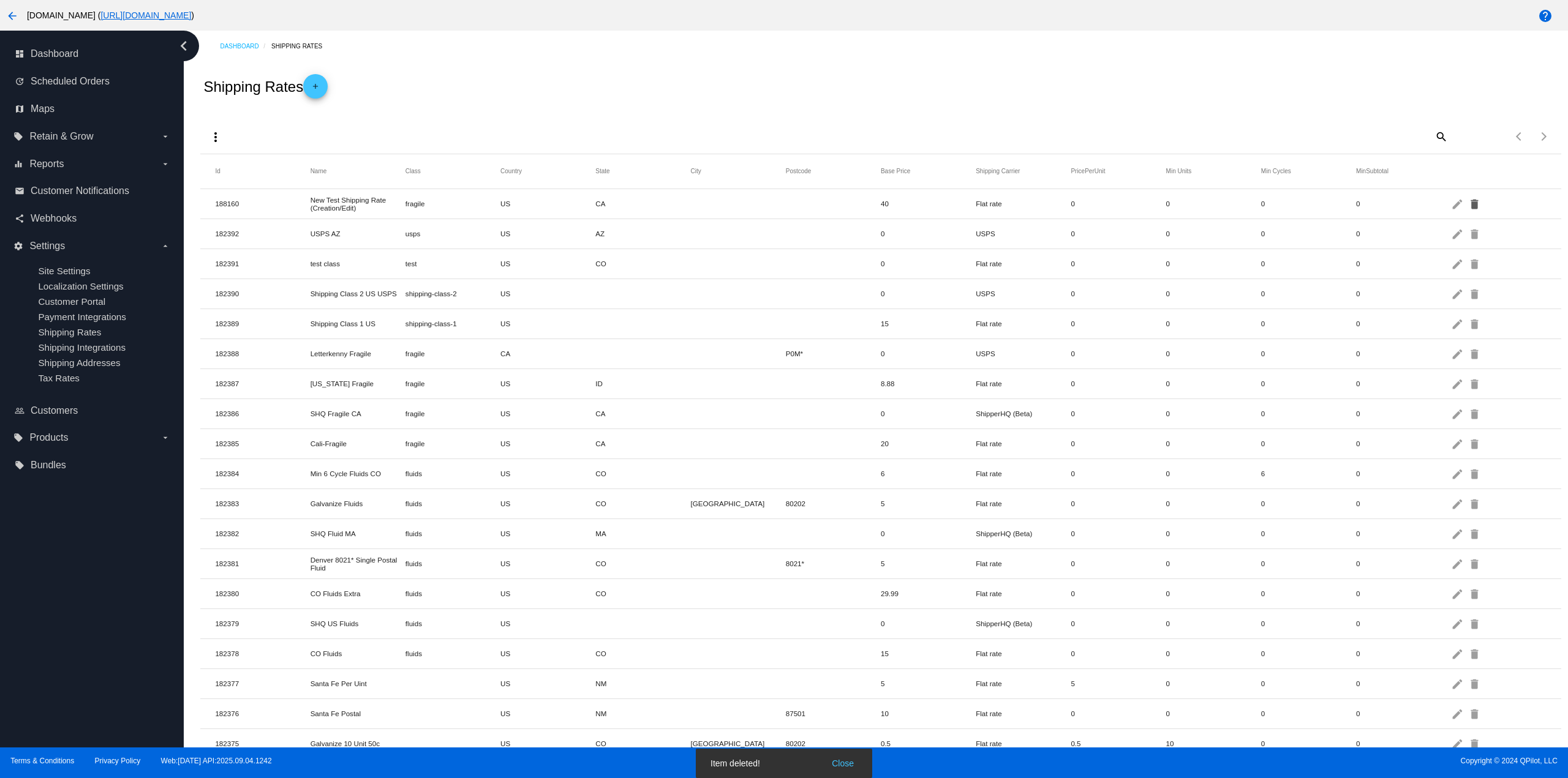
click at [1469, 205] on mat-icon "delete" at bounding box center [1476, 203] width 15 height 19
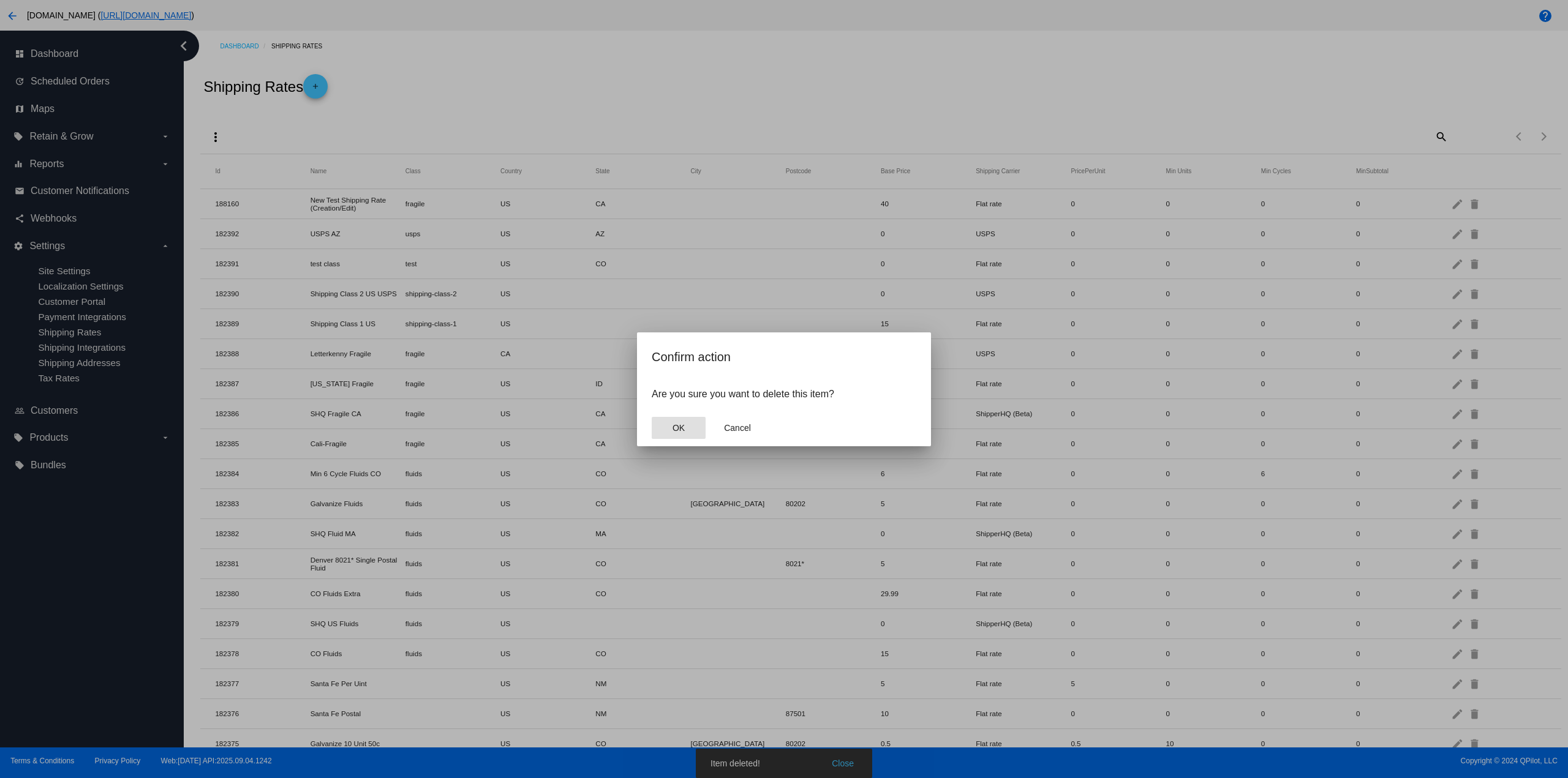
click at [651, 417] on button "OK" at bounding box center [678, 428] width 54 height 22
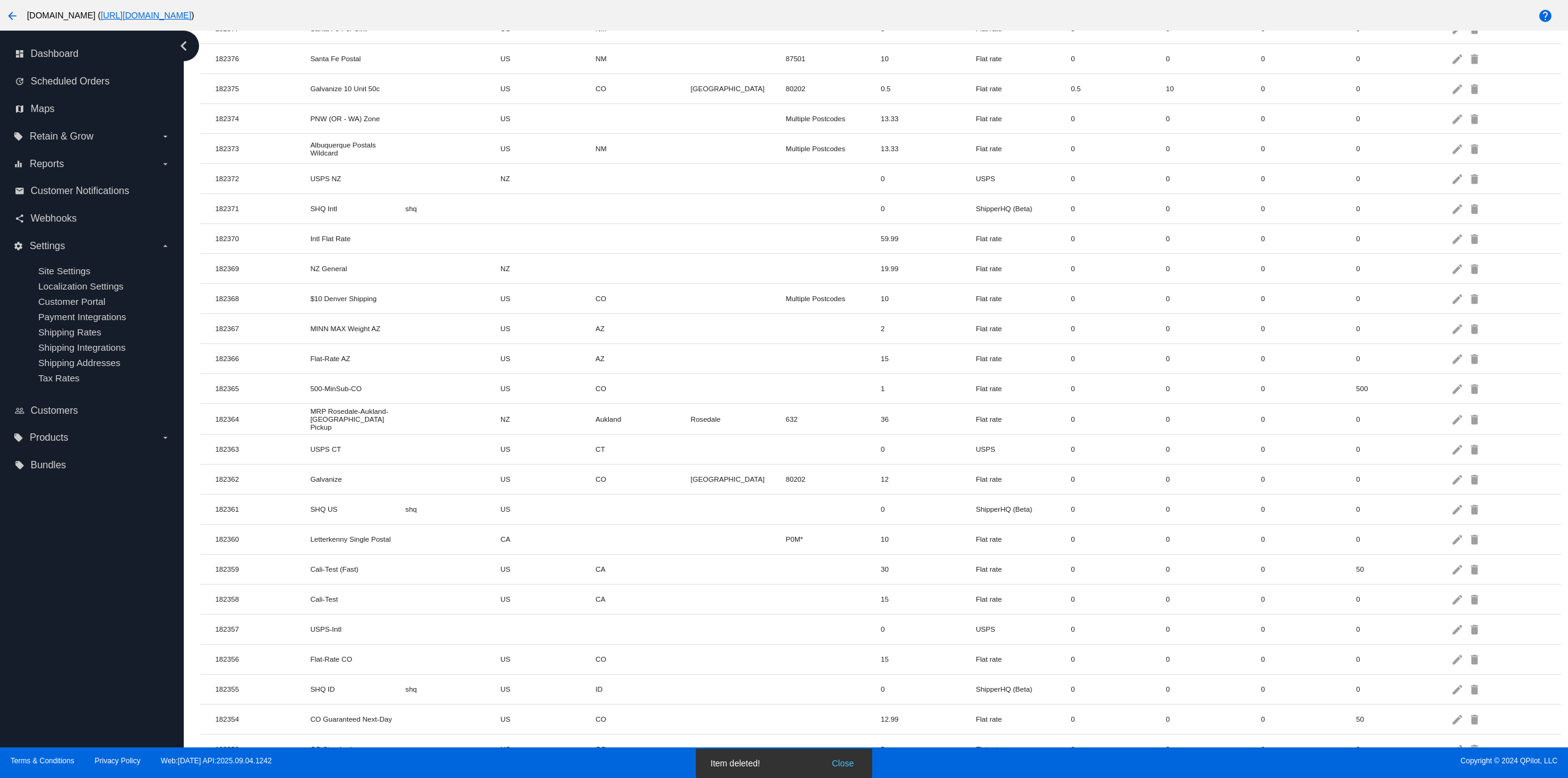
scroll to position [805, 0]
